Goal: Navigation & Orientation: Find specific page/section

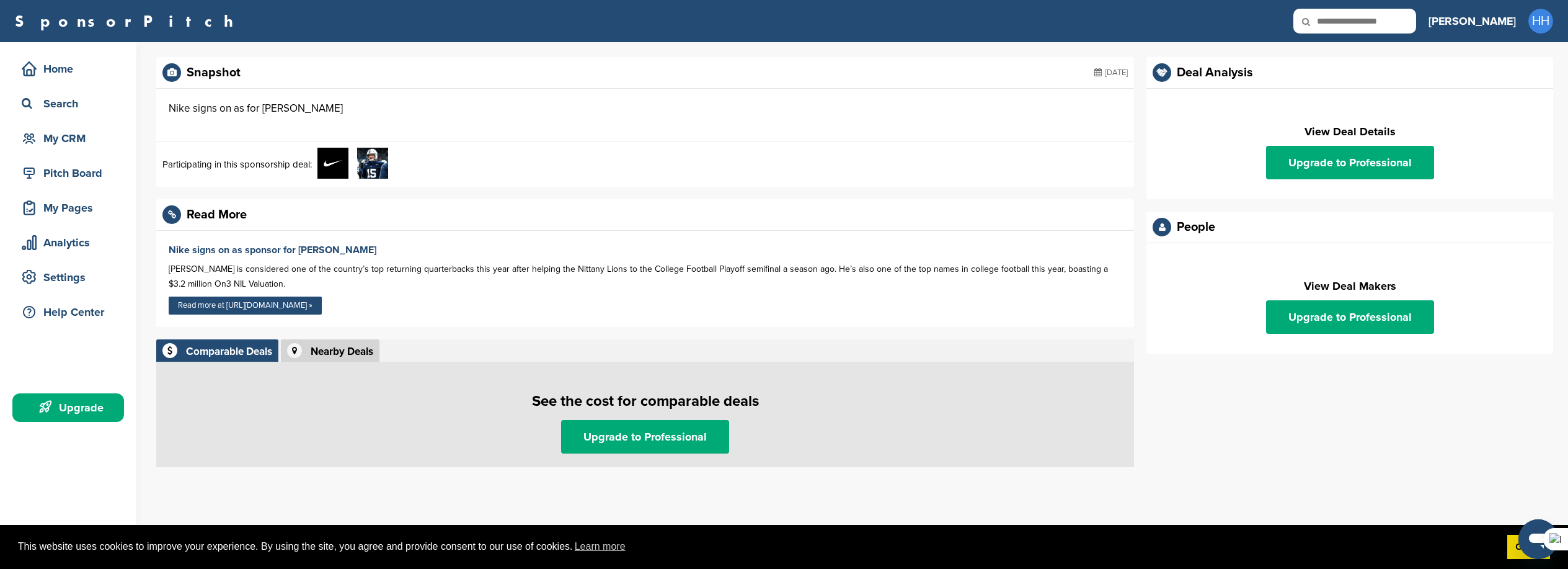
click at [371, 166] on img at bounding box center [373, 163] width 31 height 31
click at [64, 79] on div "Home" at bounding box center [72, 68] width 106 height 22
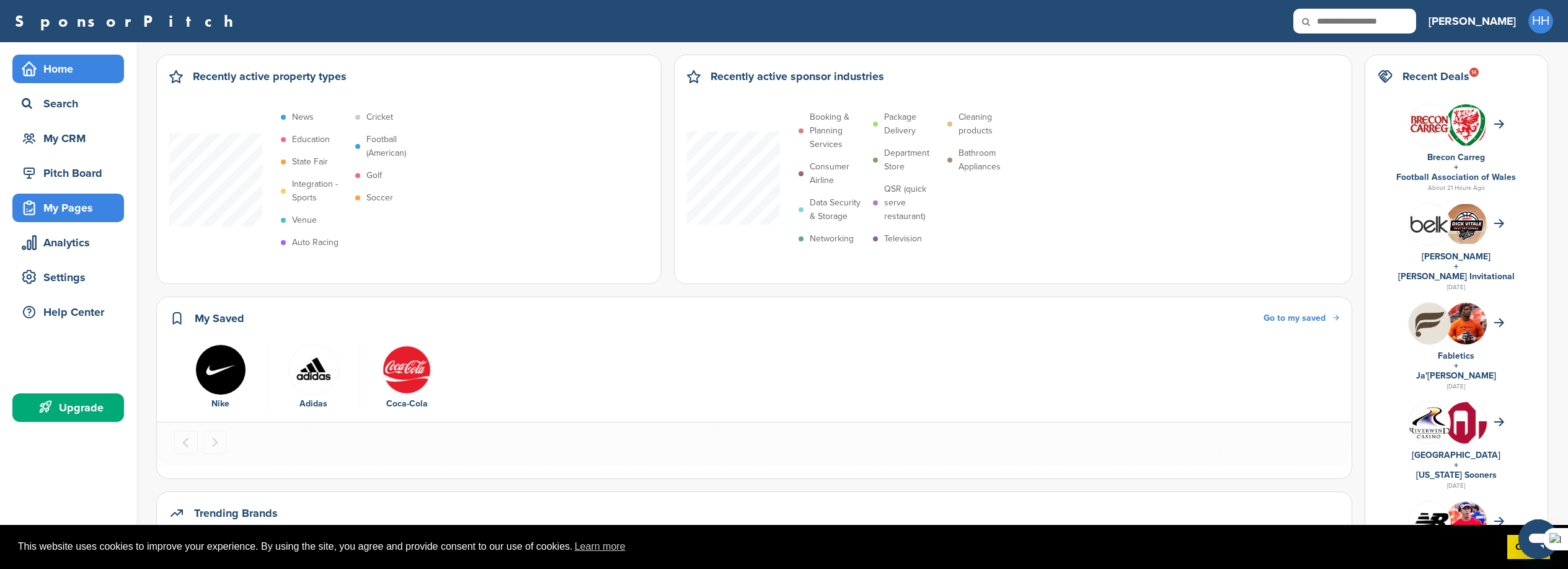
click at [54, 214] on div "My Pages" at bounding box center [72, 207] width 106 height 22
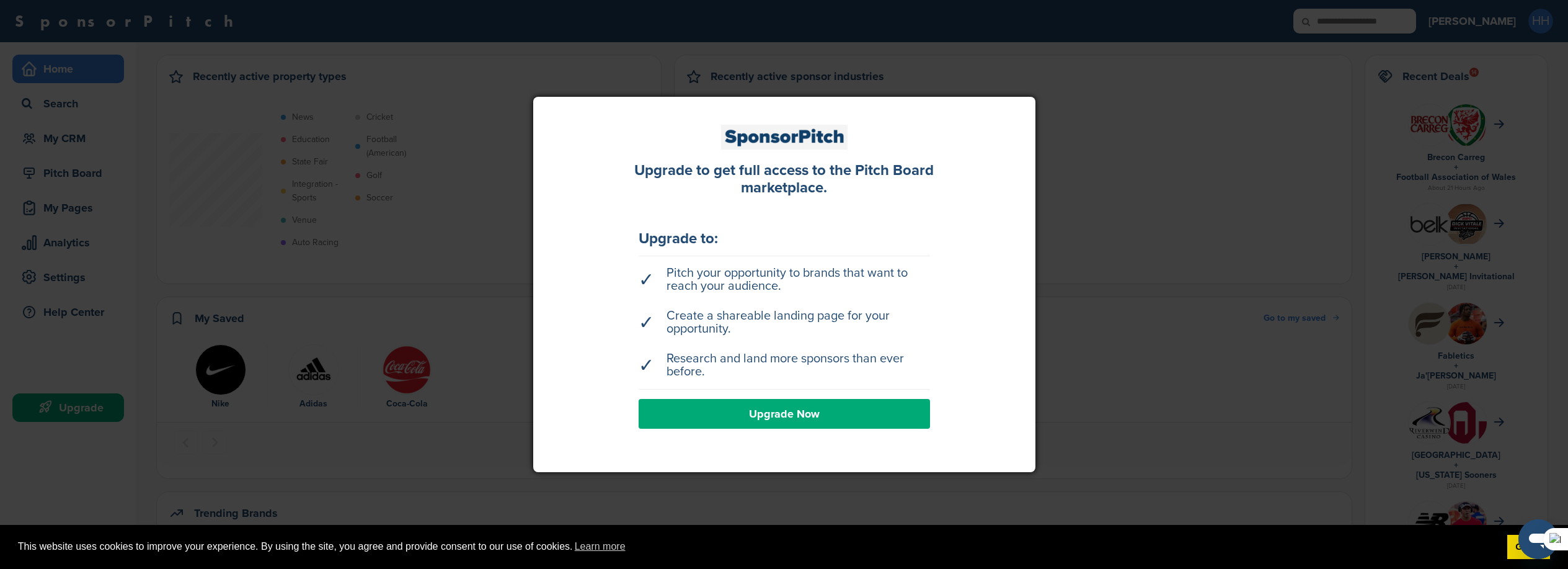
click at [56, 234] on div at bounding box center [784, 284] width 1568 height 569
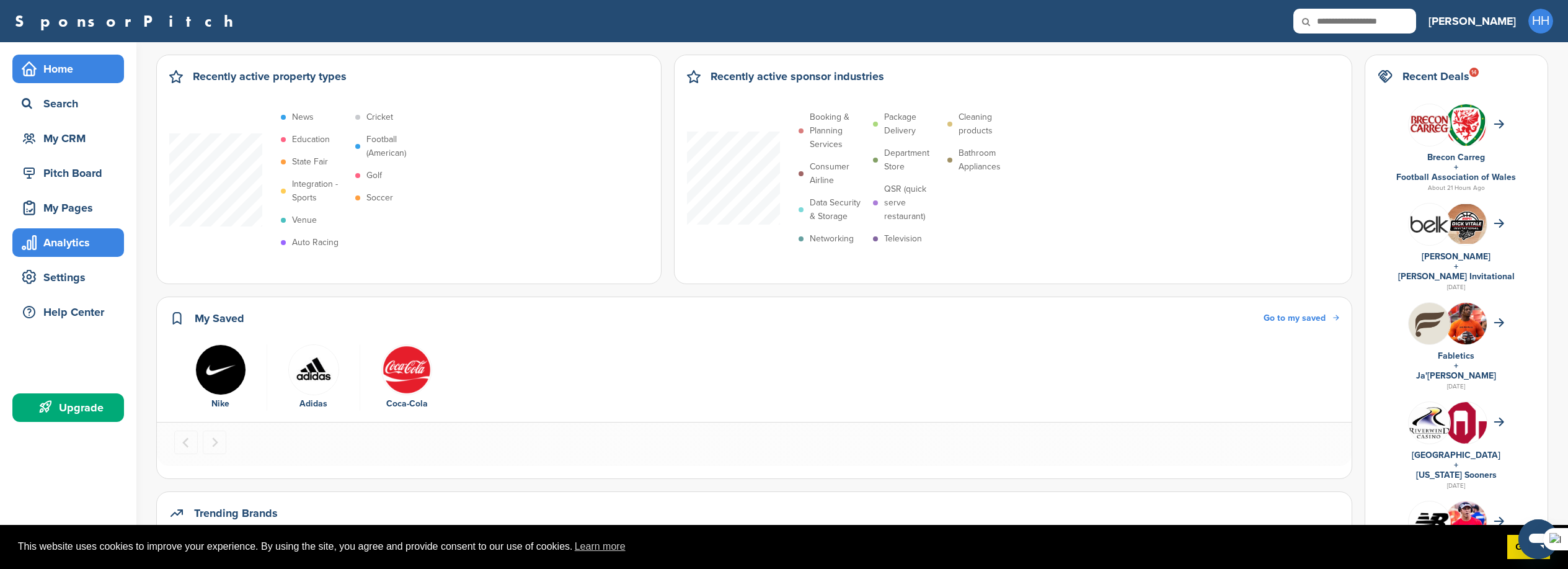
click at [88, 243] on div "Analytics" at bounding box center [72, 242] width 106 height 22
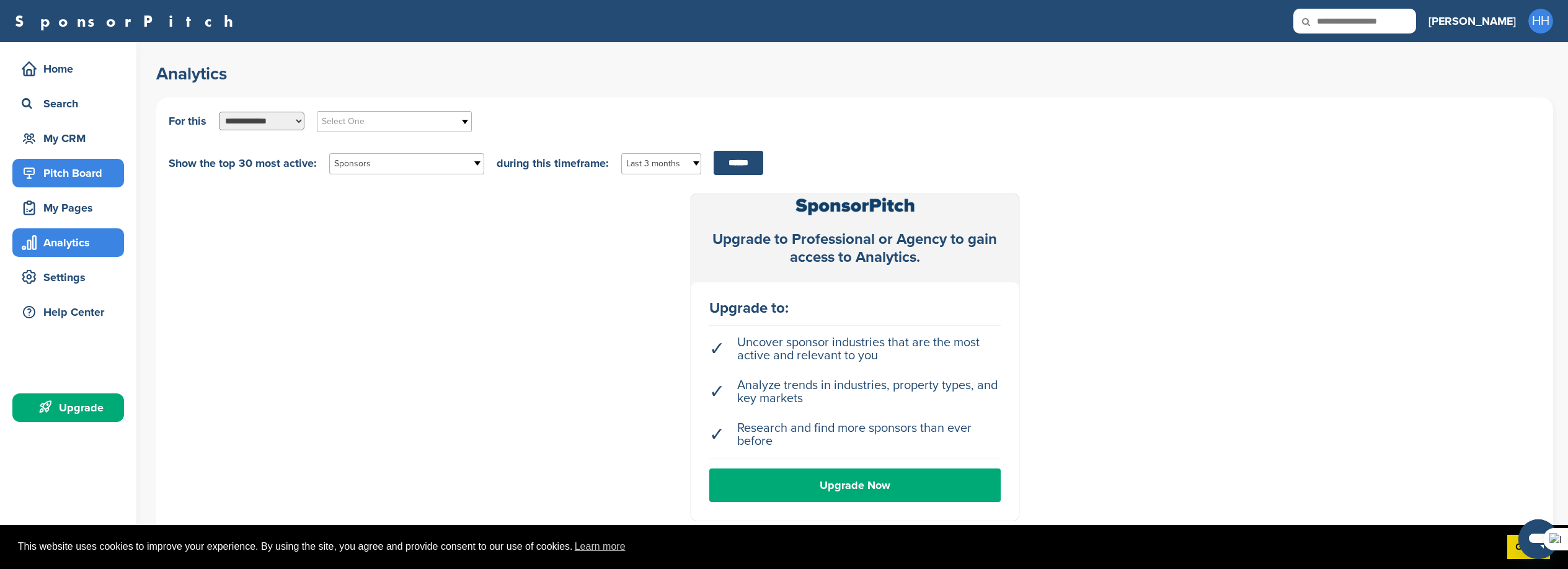
click at [86, 162] on div "Pitch Board" at bounding box center [72, 173] width 106 height 22
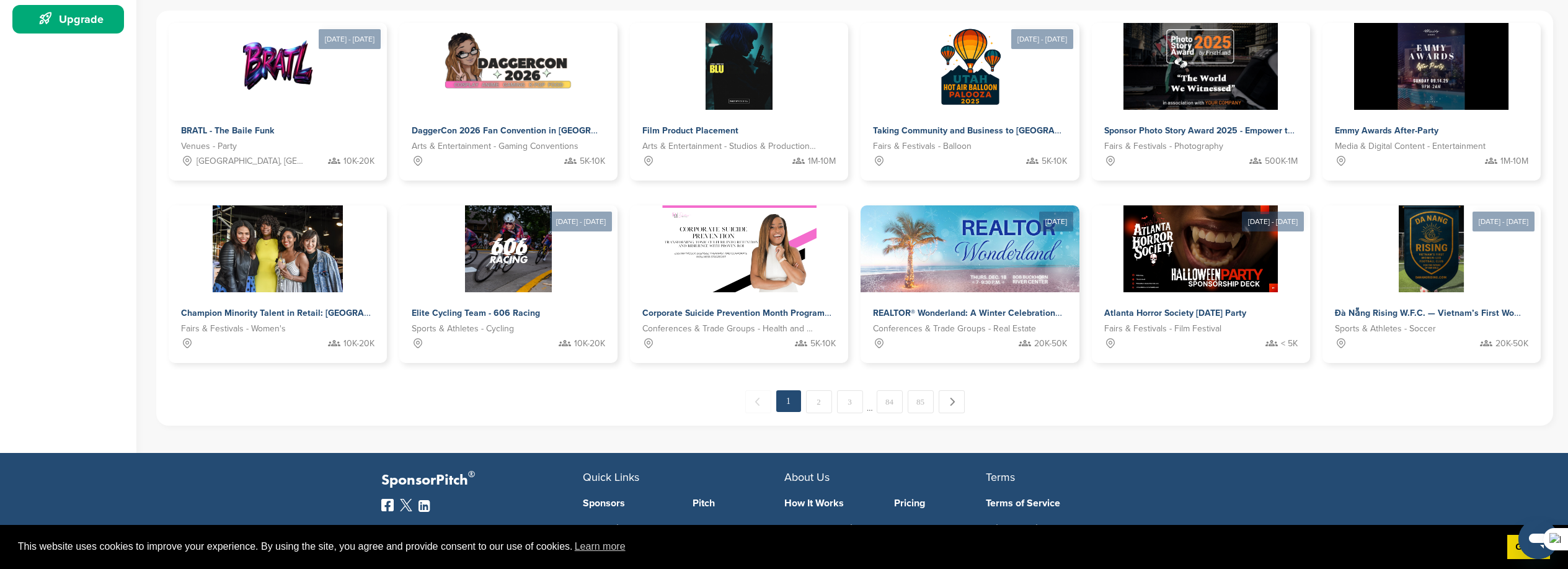
scroll to position [553, 0]
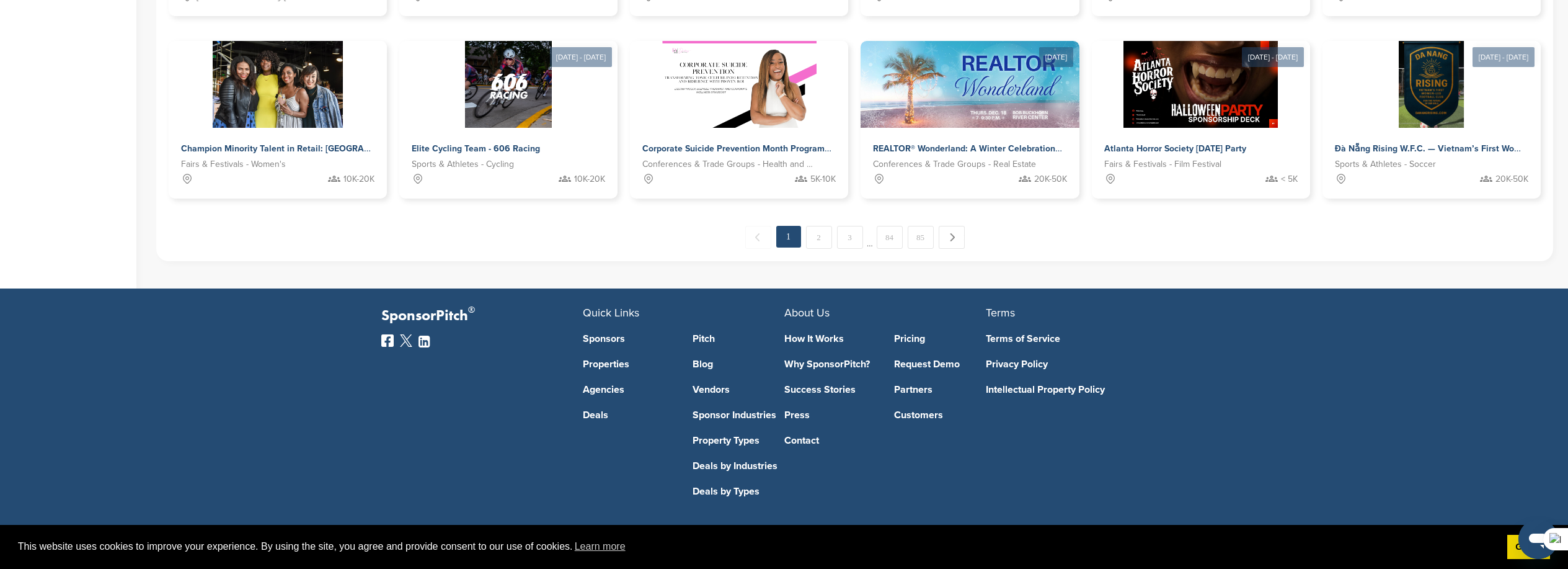
click at [814, 236] on link "2" at bounding box center [819, 237] width 26 height 23
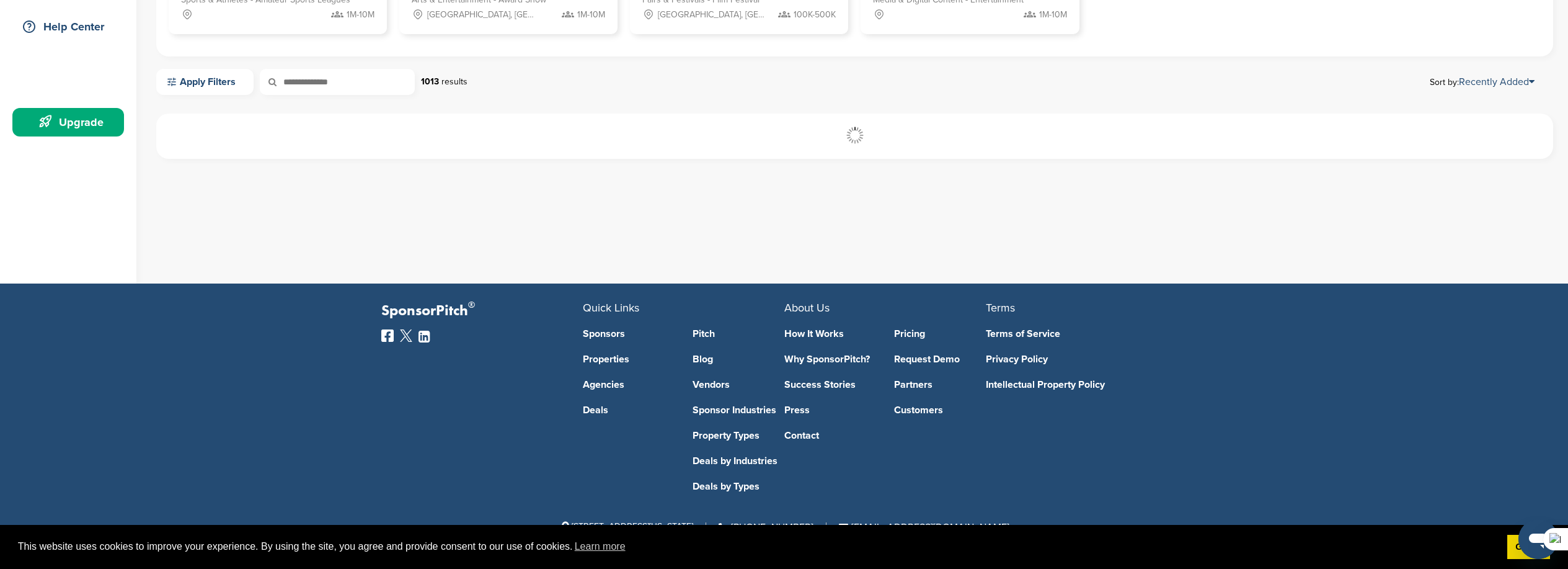
scroll to position [285, 0]
